Goal: Feedback & Contribution: Contribute content

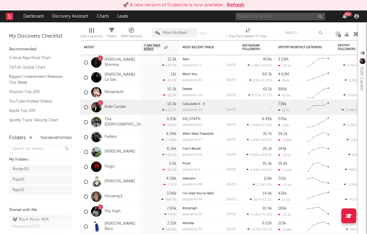
click at [278, 14] on input "text" at bounding box center [281, 16] width 90 height 7
type input "teezus"
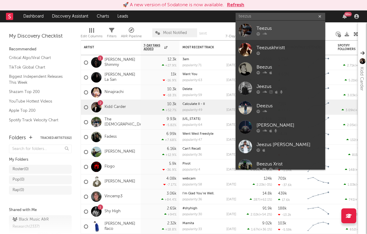
click at [282, 30] on div "Teezus" at bounding box center [290, 28] width 66 height 7
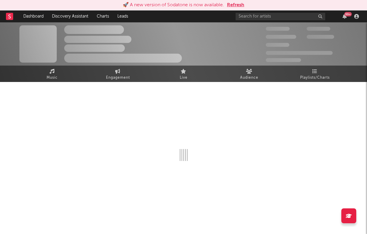
select select "6m"
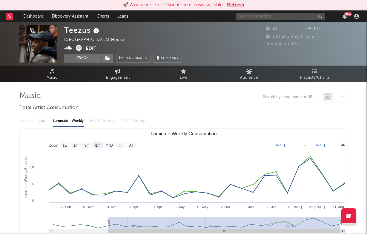
click at [286, 17] on input "text" at bounding box center [281, 16] width 90 height 7
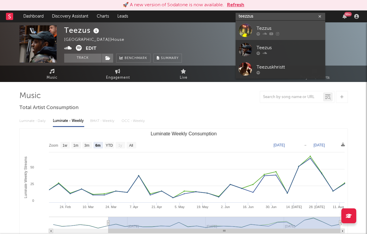
type input "teezzus"
click at [288, 28] on div "Tezzus" at bounding box center [290, 28] width 66 height 7
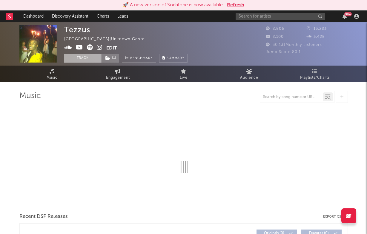
select select "6m"
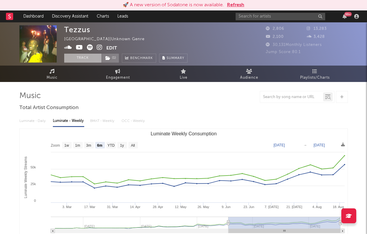
click at [83, 60] on button "Track" at bounding box center [82, 58] width 37 height 9
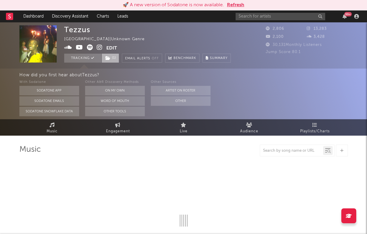
select select "6m"
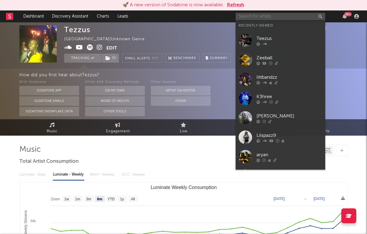
click at [252, 18] on input "text" at bounding box center [281, 16] width 90 height 7
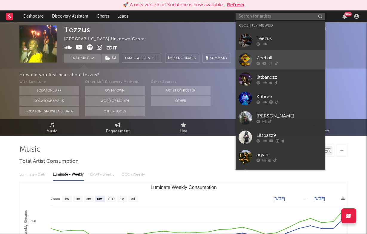
click at [299, 63] on div at bounding box center [290, 64] width 66 height 4
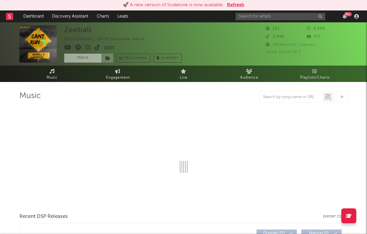
select select "1w"
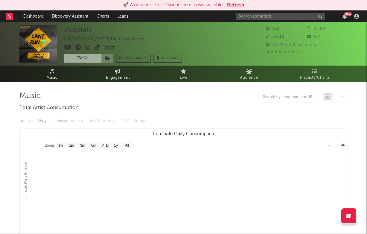
click at [88, 56] on button "Track" at bounding box center [82, 58] width 37 height 9
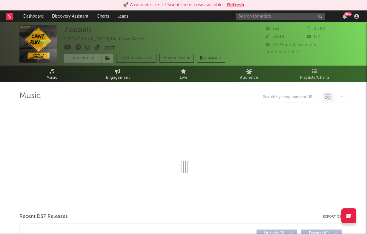
select select "1w"
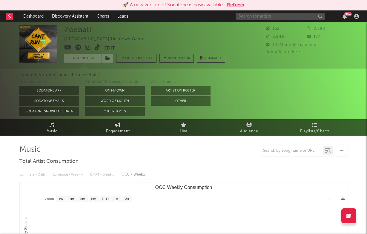
click at [274, 16] on input "text" at bounding box center [281, 16] width 90 height 7
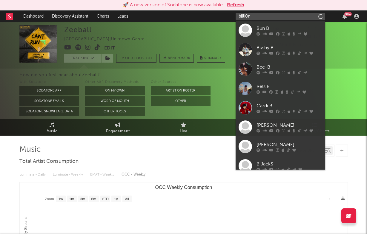
type input "billi0n"
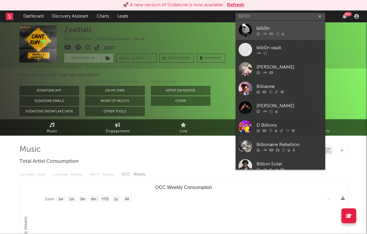
click at [299, 27] on div "billi0n" at bounding box center [290, 28] width 66 height 7
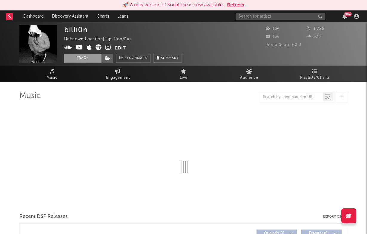
select select "1w"
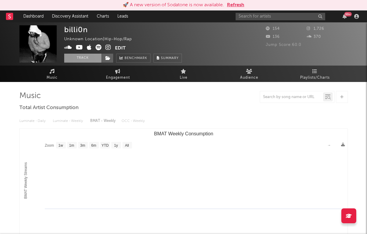
click at [90, 57] on button "Track" at bounding box center [82, 58] width 37 height 9
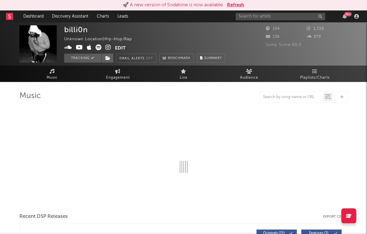
select select "1w"
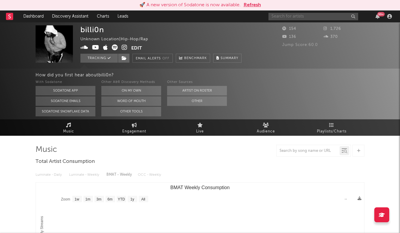
click at [286, 17] on input "text" at bounding box center [313, 16] width 90 height 7
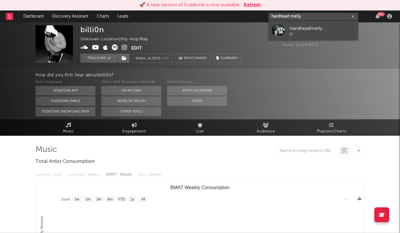
type input "hardhead melly"
click at [311, 25] on div "Hardheadmelly" at bounding box center [322, 28] width 66 height 7
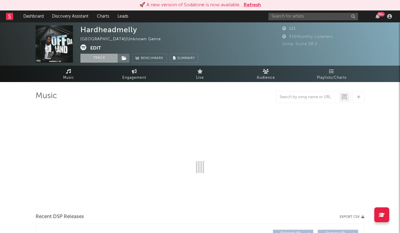
click at [106, 60] on button "Track" at bounding box center [98, 58] width 37 height 9
select select "6m"
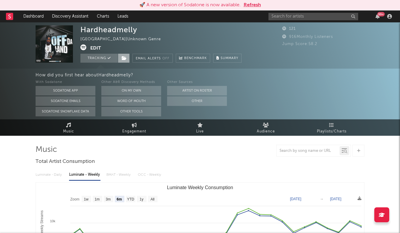
click at [127, 58] on span at bounding box center [124, 58] width 12 height 9
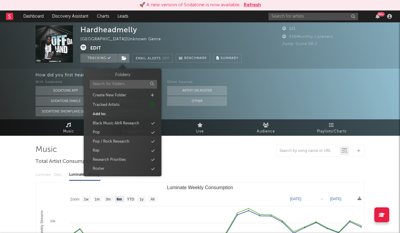
click at [137, 46] on div "Hardheadmelly [GEOGRAPHIC_DATA] | Unknown Genre Edit Tracking Email Alerts Off …" at bounding box center [160, 43] width 161 height 37
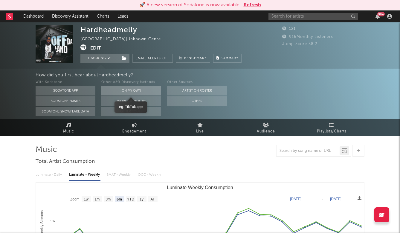
click at [133, 87] on button "On My Own" at bounding box center [131, 91] width 60 height 10
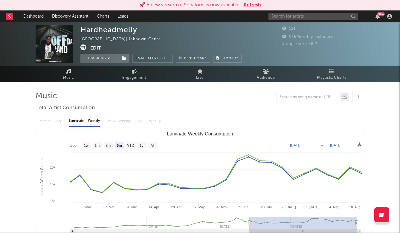
click at [99, 47] on button "Edit" at bounding box center [95, 47] width 11 height 7
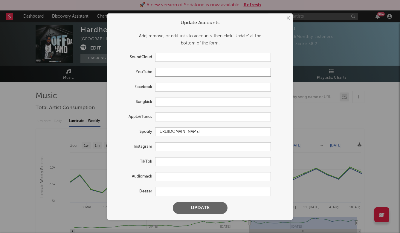
click at [164, 74] on input "text" at bounding box center [213, 72] width 116 height 9
paste input "[URL][DOMAIN_NAME]"
type input "[URL][DOMAIN_NAME]"
click at [169, 146] on input "text" at bounding box center [213, 146] width 116 height 9
paste input "[URL][DOMAIN_NAME]"
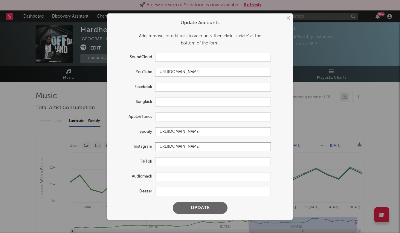
type input "[URL][DOMAIN_NAME]"
click at [185, 207] on button "Update" at bounding box center [200, 208] width 55 height 12
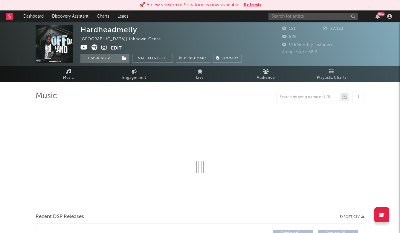
select select "6m"
